Goal: Complete application form

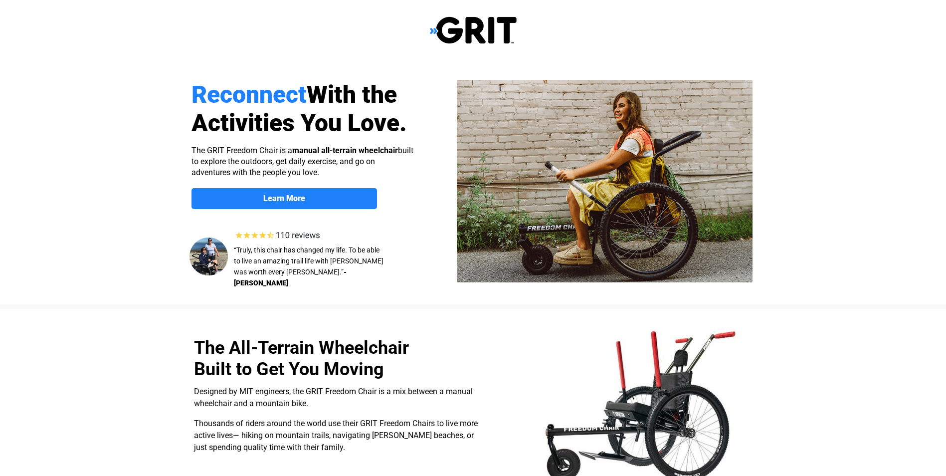
select select "US"
click at [280, 194] on strong "Learn More" at bounding box center [284, 197] width 42 height 9
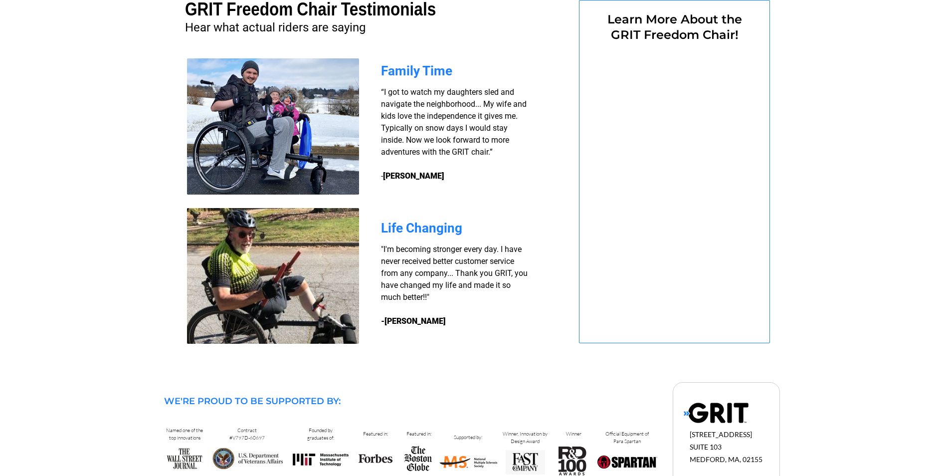
select select "US"
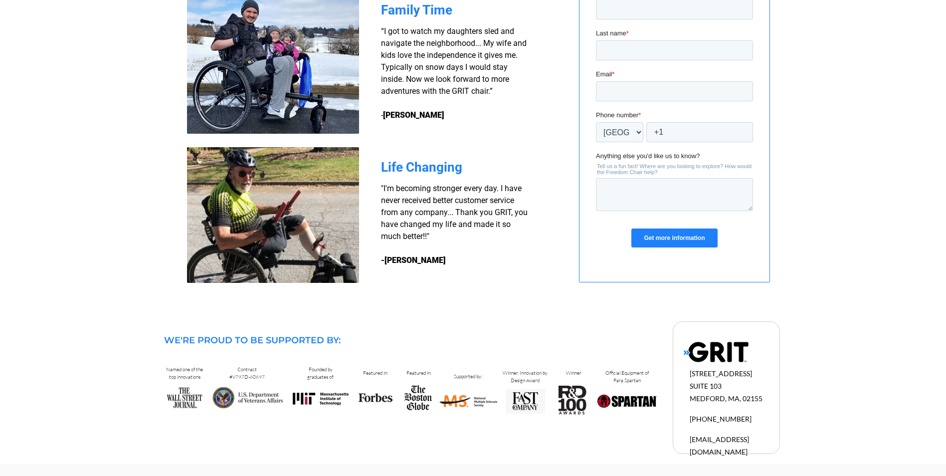
scroll to position [635, 0]
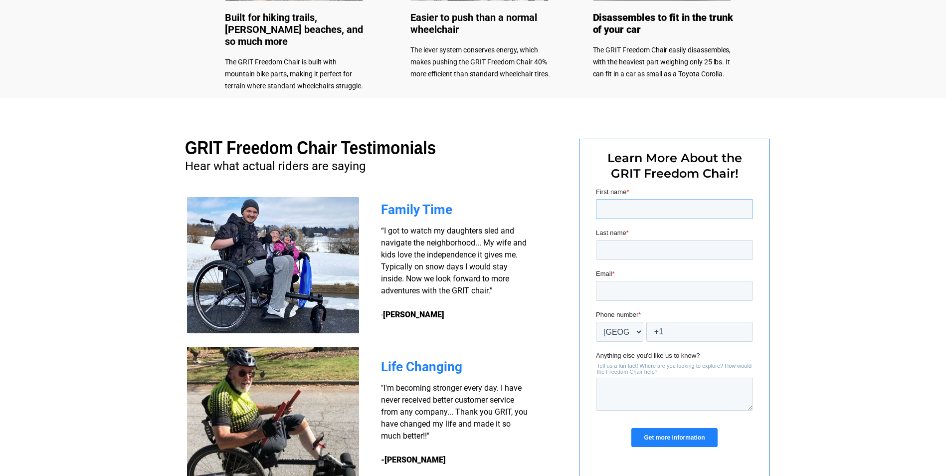
click at [606, 210] on input "First name *" at bounding box center [673, 209] width 157 height 20
type input "[PERSON_NAME]"
click at [620, 246] on input "Last name *" at bounding box center [673, 250] width 157 height 20
type input "[PERSON_NAME]"
click at [628, 294] on input "Email *" at bounding box center [673, 291] width 157 height 20
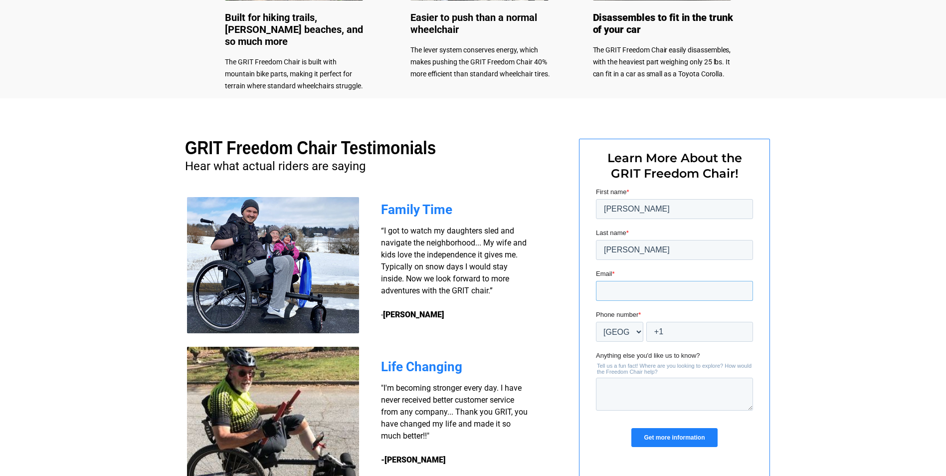
type input "[EMAIL_ADDRESS][PERSON_NAME][DOMAIN_NAME]"
click at [666, 330] on input "+1" at bounding box center [698, 331] width 107 height 20
type input "+1 5104144104"
click at [666, 383] on textarea "Anything else you'd like us to know?" at bounding box center [673, 393] width 157 height 33
type textarea "looking for our son who has suffered a stroke"
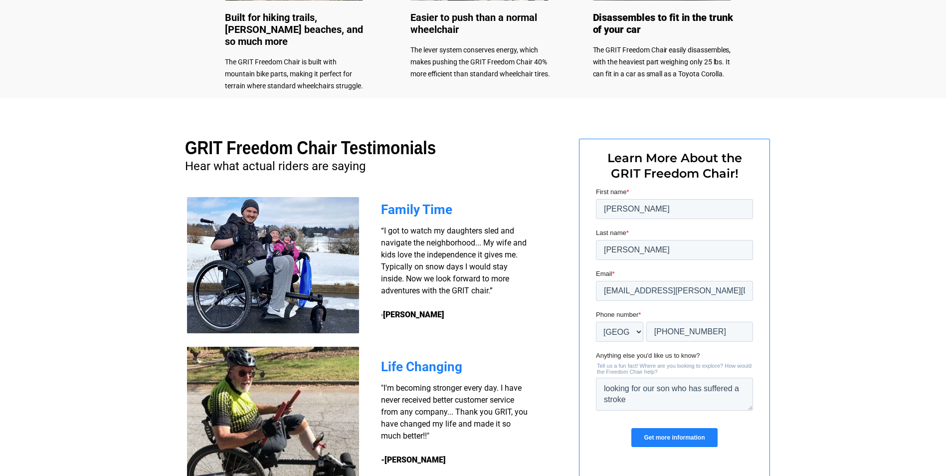
click at [685, 437] on input "Get more information" at bounding box center [674, 437] width 86 height 19
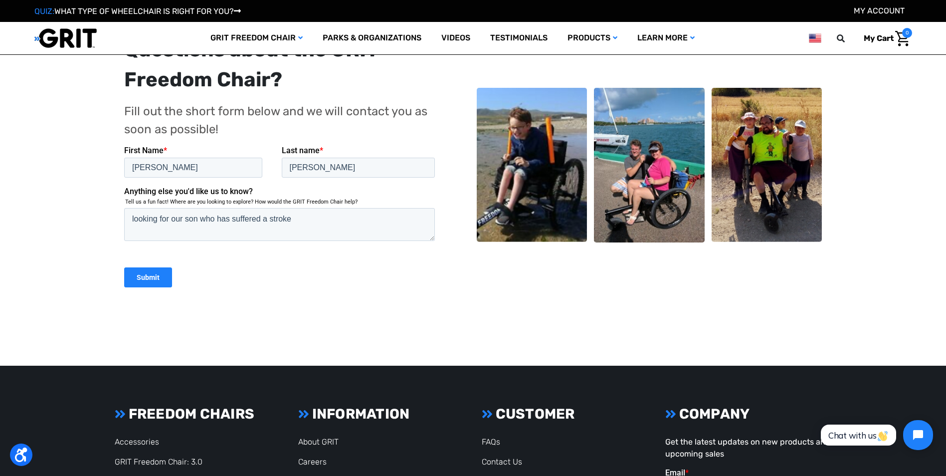
click at [151, 277] on input "Submit" at bounding box center [148, 277] width 48 height 20
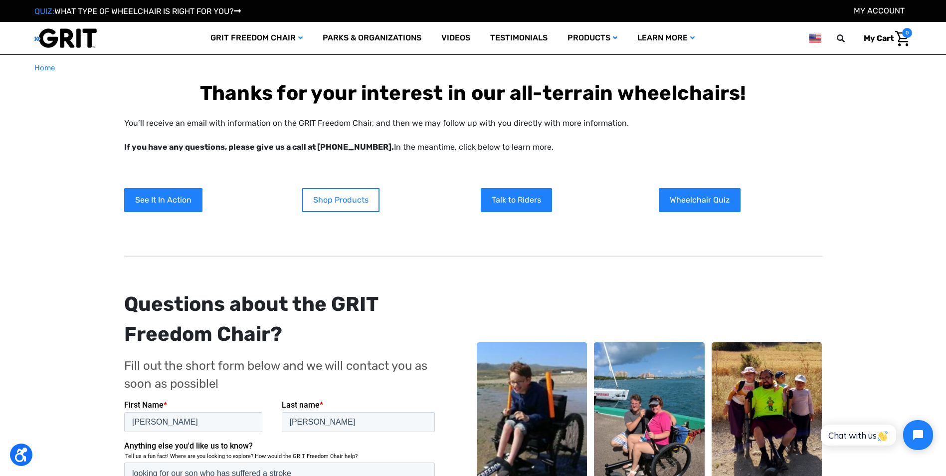
click at [328, 199] on link "Shop Products" at bounding box center [340, 200] width 77 height 24
